Goal: Navigation & Orientation: Find specific page/section

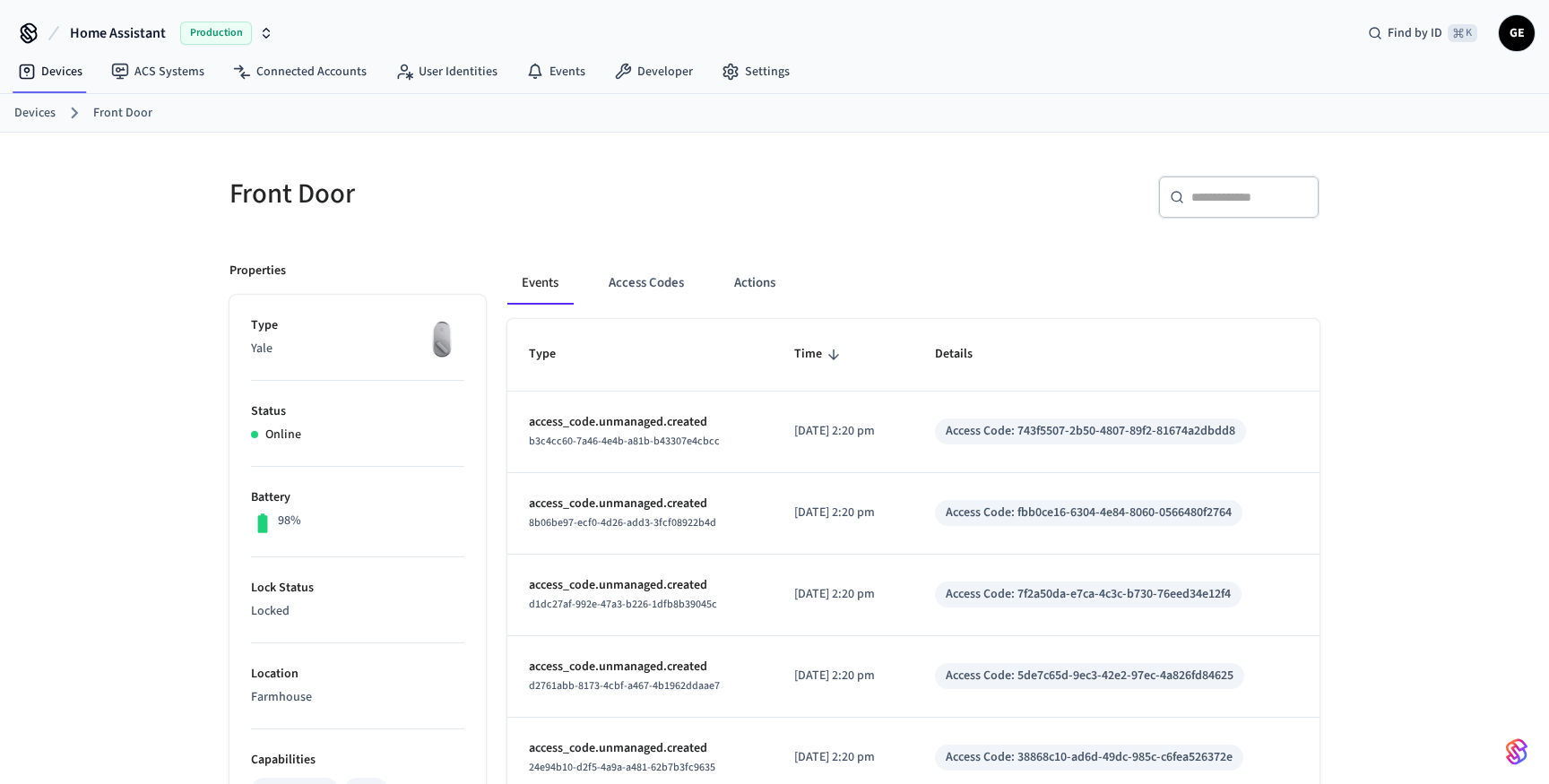
scroll to position [13, 0]
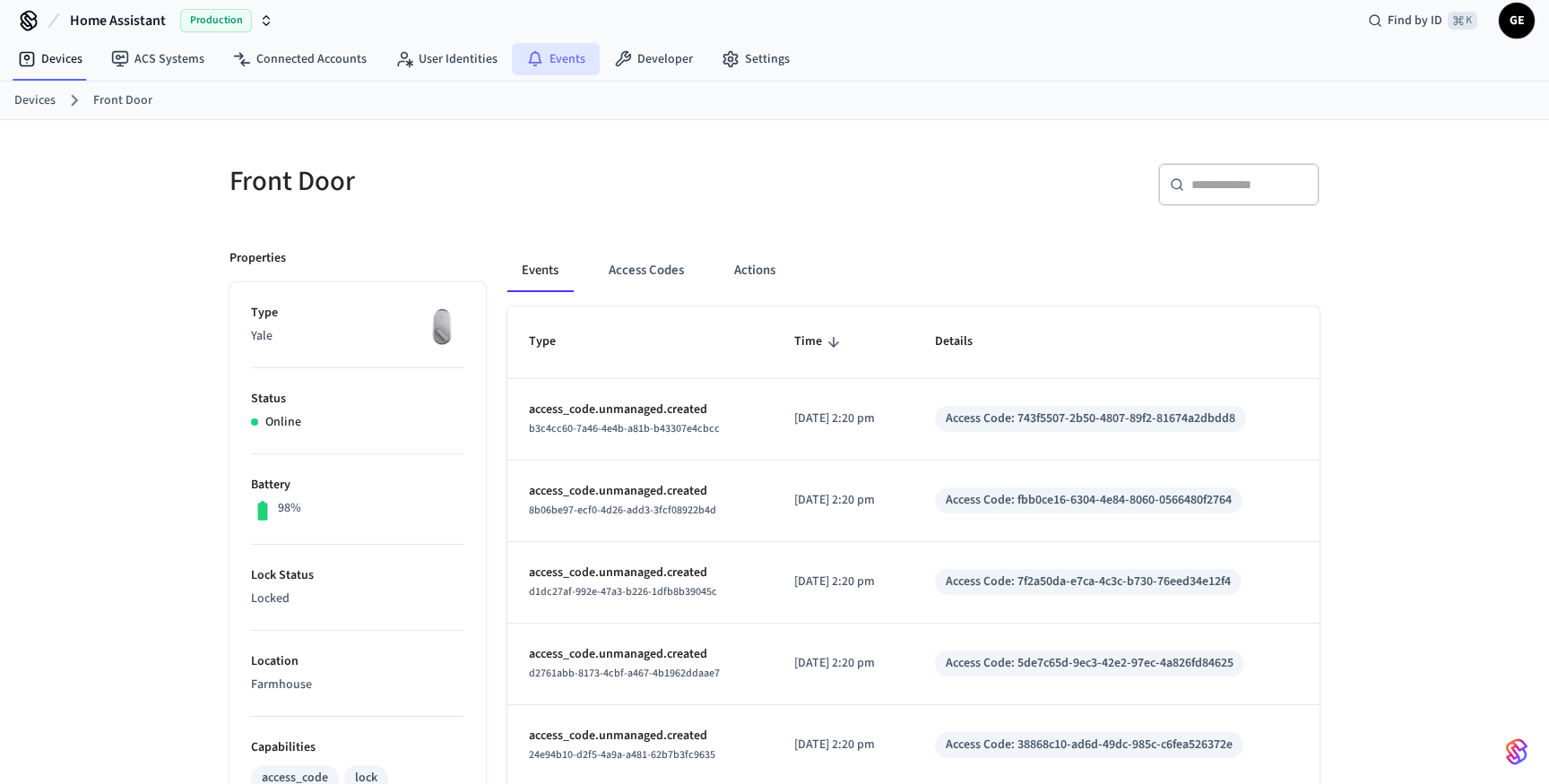
click at [558, 58] on link "Events" at bounding box center [555, 58] width 88 height 33
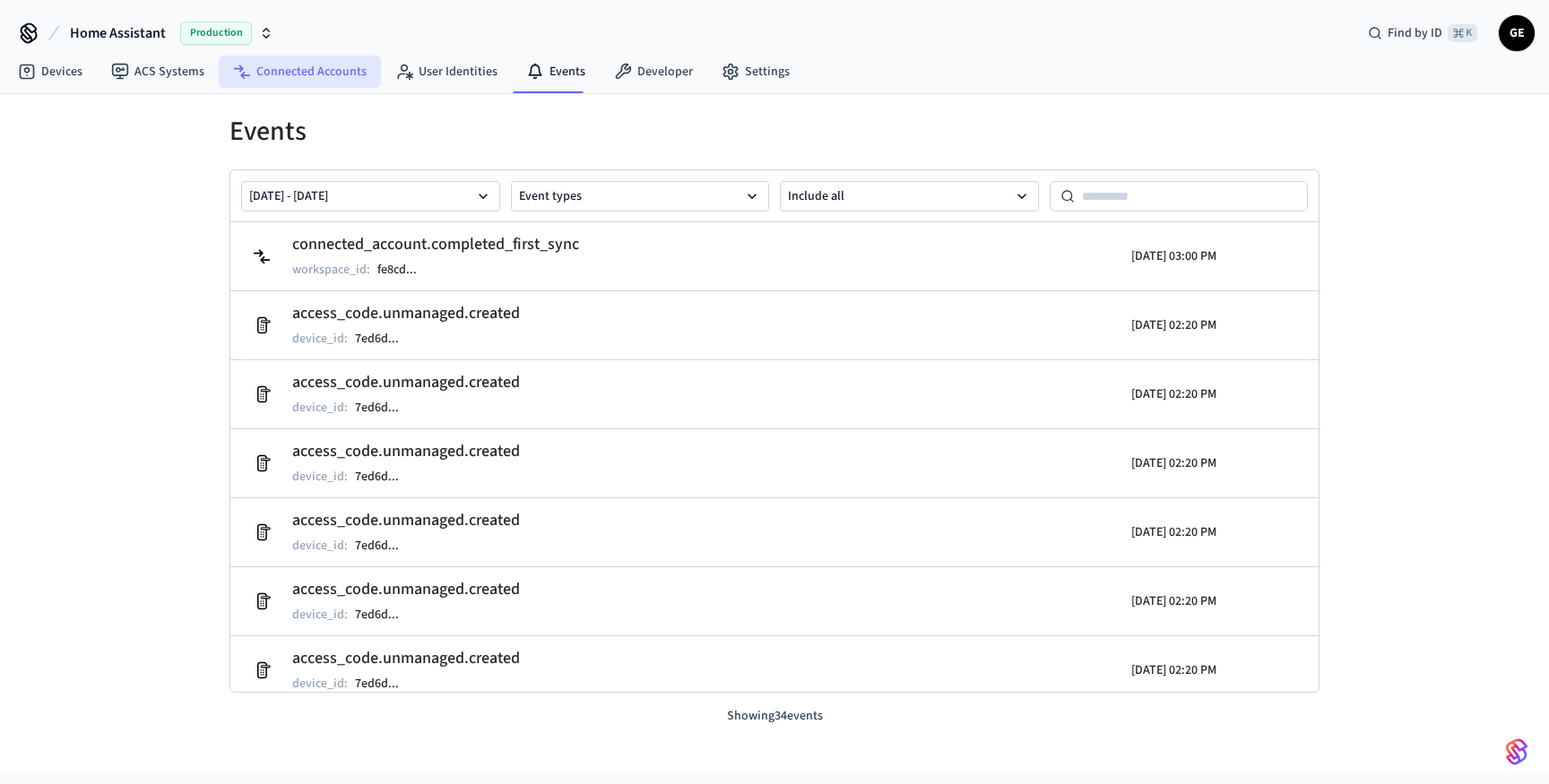
click at [296, 67] on link "Connected Accounts" at bounding box center [300, 71] width 163 height 33
